Goal: Task Accomplishment & Management: Manage account settings

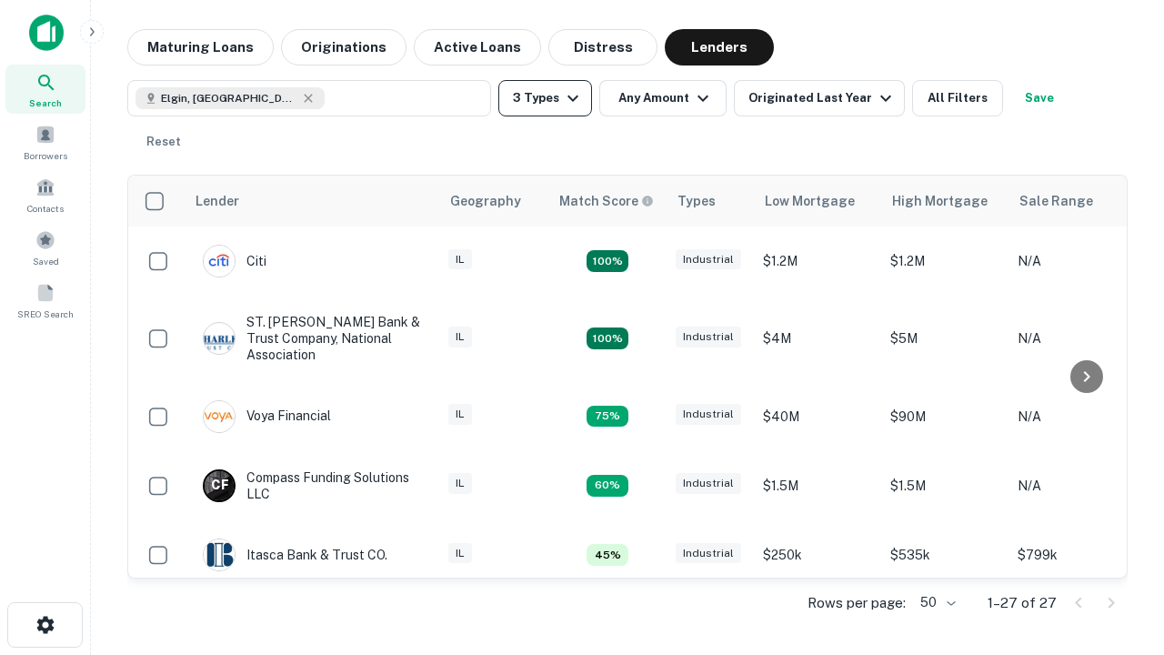
click at [545, 98] on button "3 Types" at bounding box center [545, 98] width 94 height 36
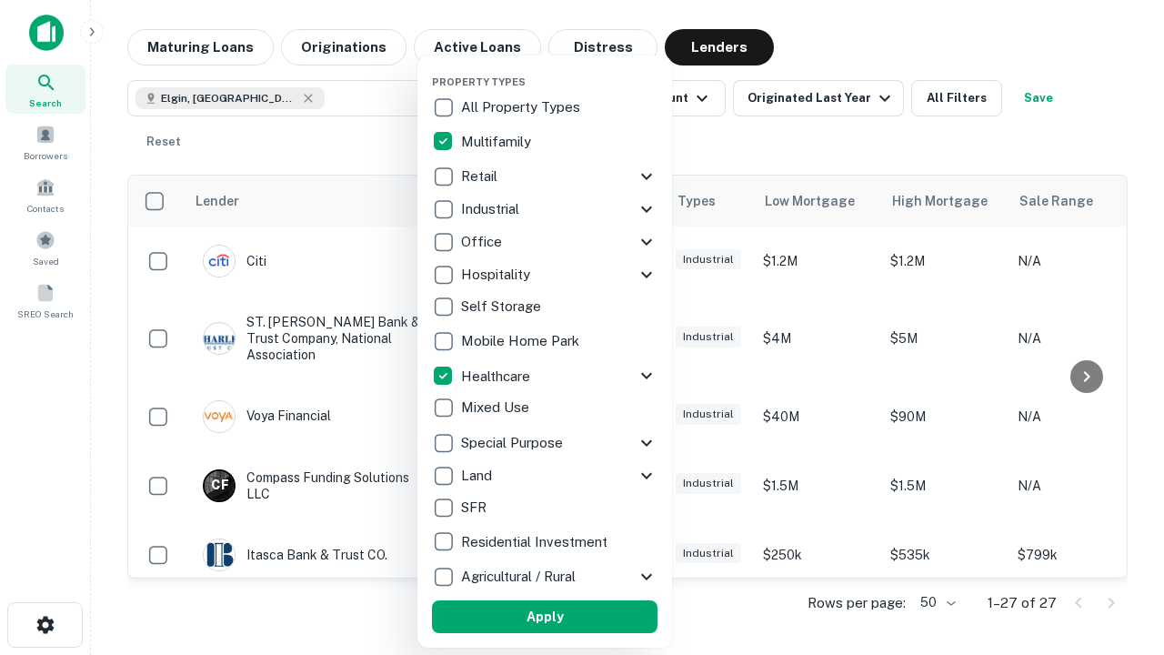
click at [545, 617] on button "Apply" at bounding box center [545, 616] width 226 height 33
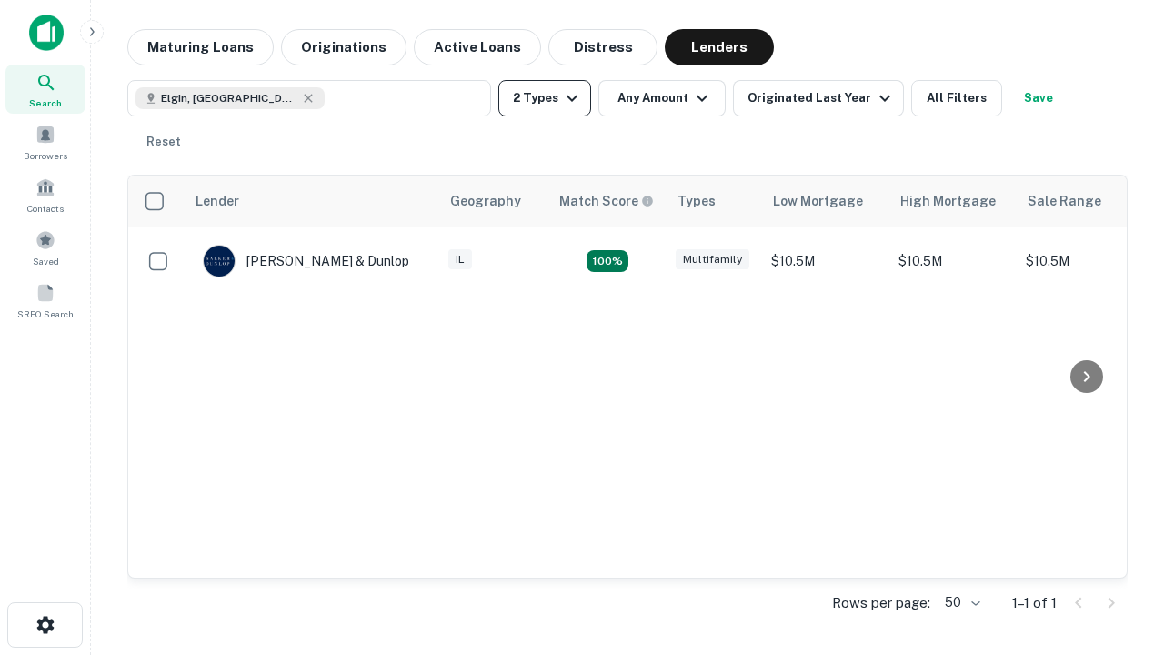
click at [545, 98] on button "2 Types" at bounding box center [544, 98] width 93 height 36
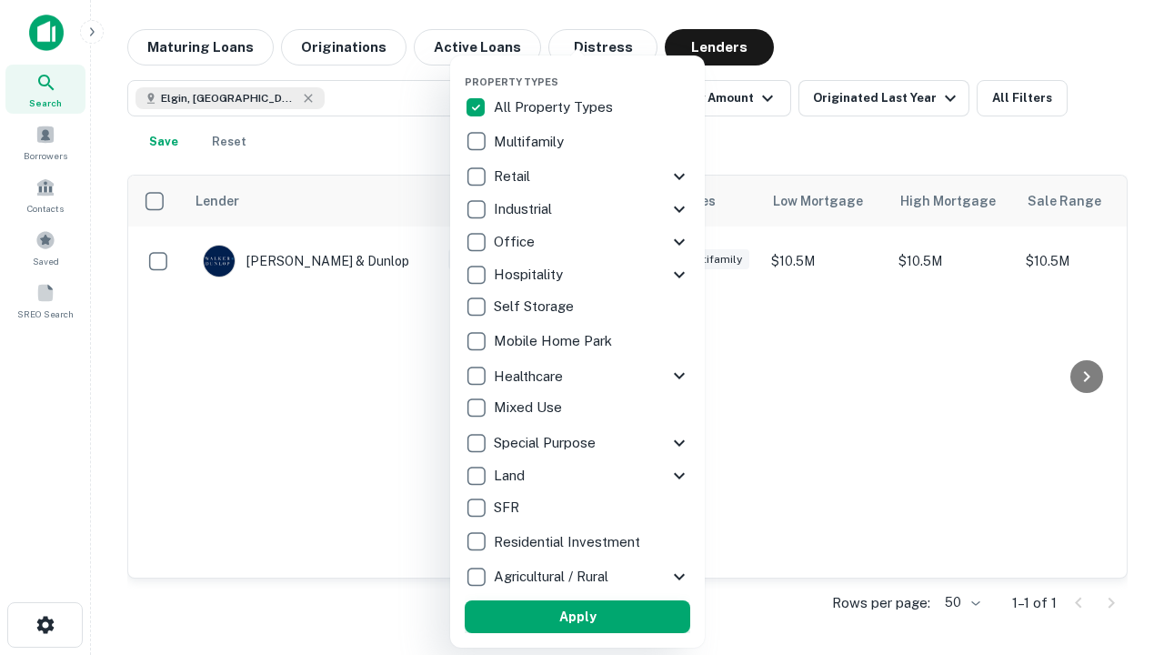
click at [577, 617] on button "Apply" at bounding box center [578, 616] width 226 height 33
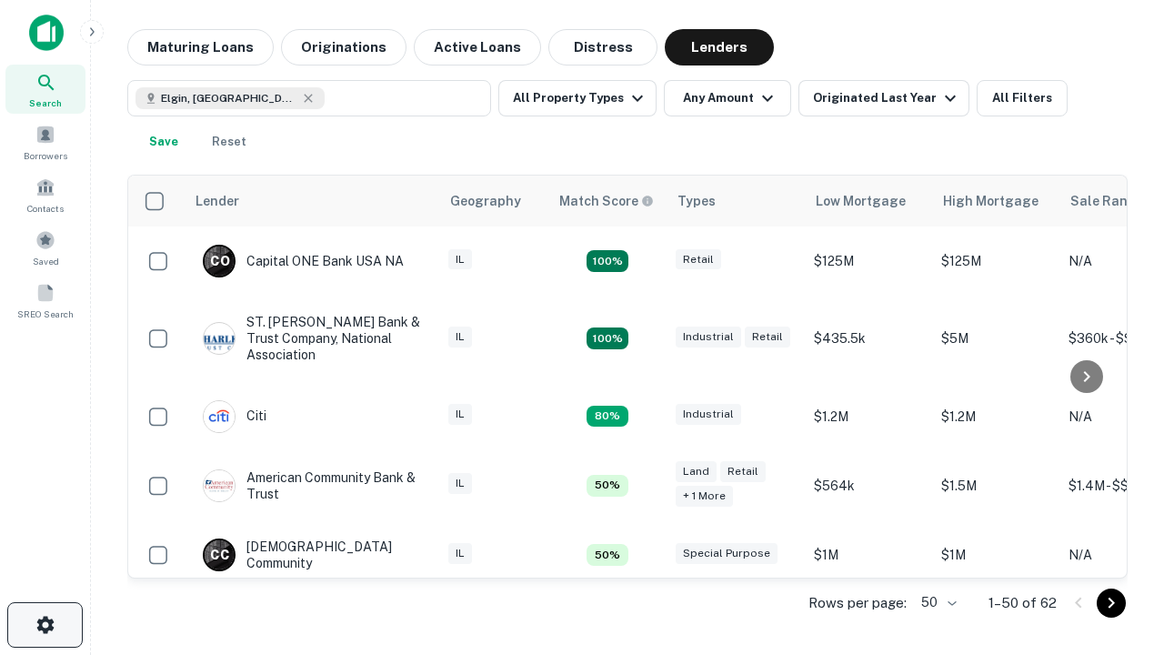
click at [45, 625] on icon "button" at bounding box center [46, 625] width 22 height 22
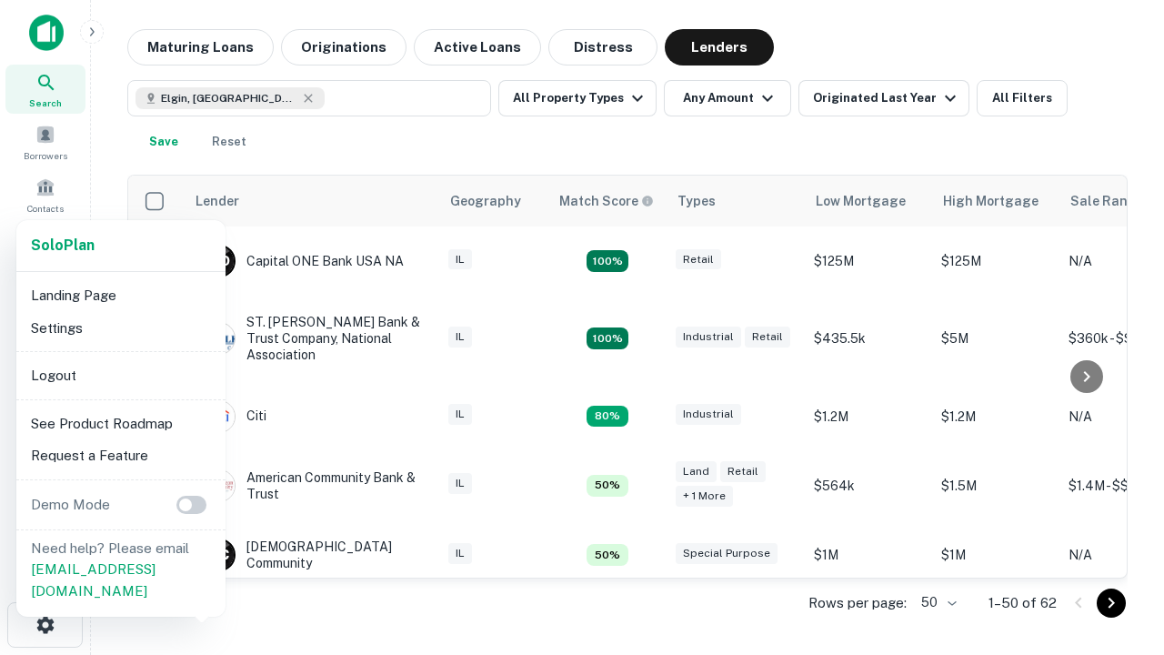
click at [120, 375] on li "Logout" at bounding box center [121, 375] width 195 height 33
